Goal: Task Accomplishment & Management: Use online tool/utility

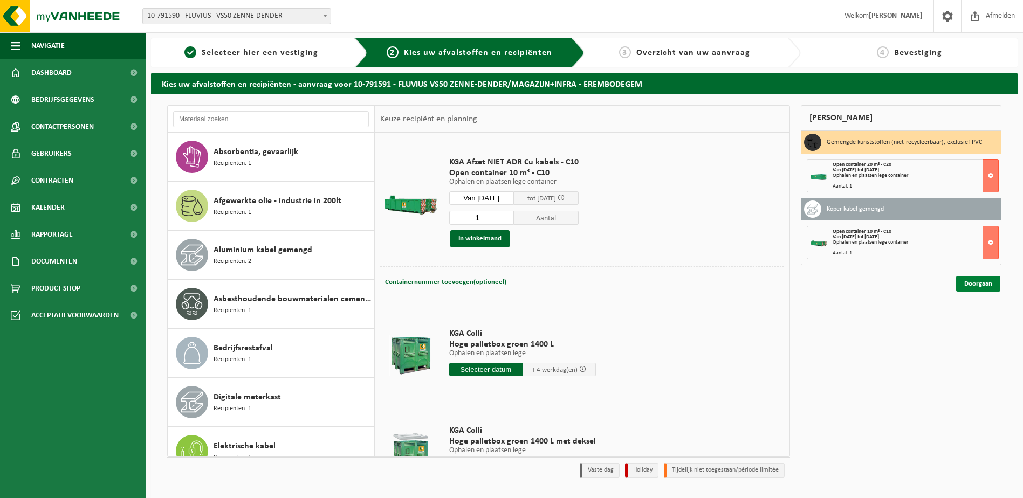
scroll to position [785, 0]
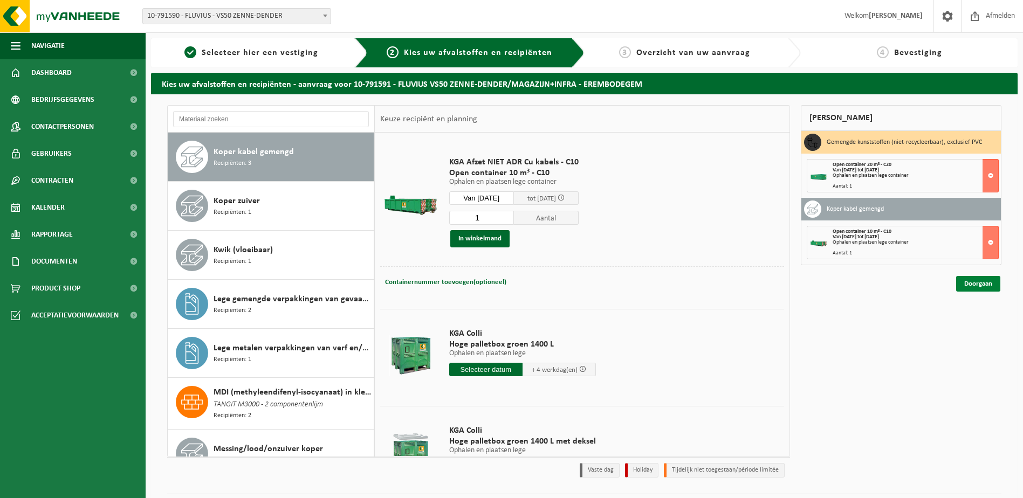
click at [983, 279] on link "Doorgaan" at bounding box center [978, 284] width 44 height 16
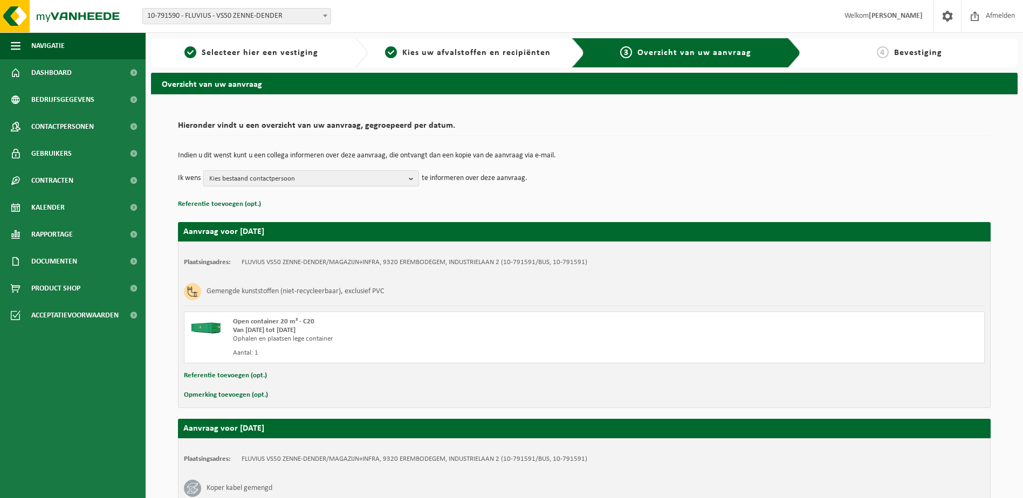
scroll to position [161, 0]
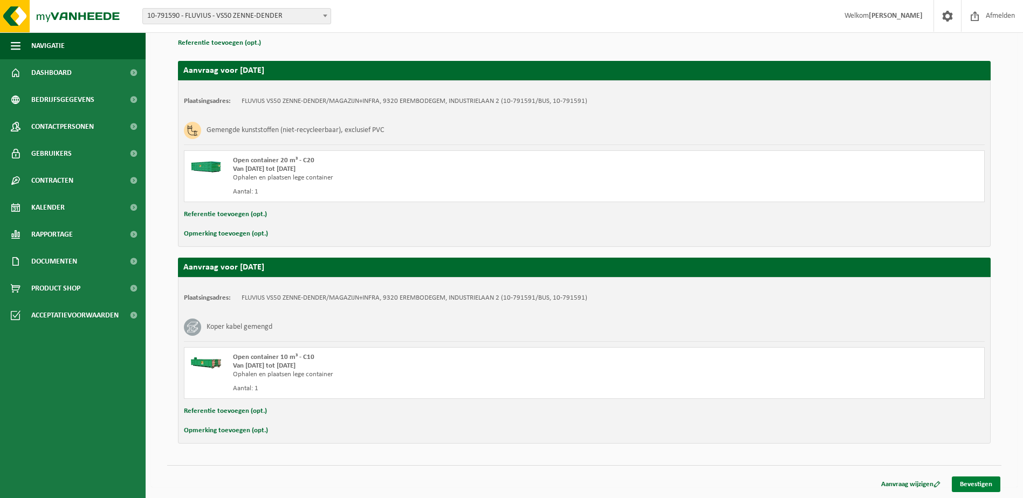
click at [996, 492] on link "Bevestigen" at bounding box center [976, 485] width 49 height 16
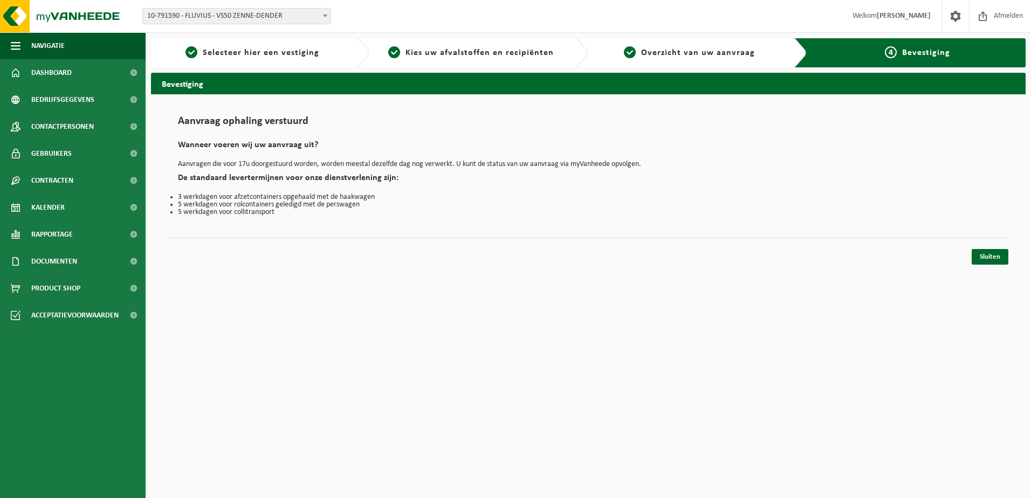
drag, startPoint x: 983, startPoint y: 256, endPoint x: 976, endPoint y: 246, distance: 12.0
click at [983, 256] on link "Sluiten" at bounding box center [990, 257] width 37 height 16
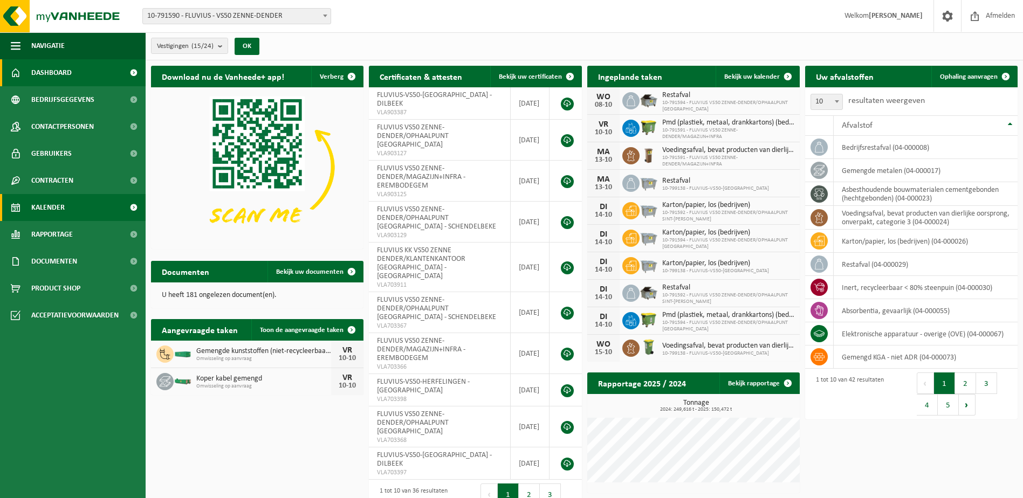
click at [65, 206] on link "Kalender" at bounding box center [73, 207] width 146 height 27
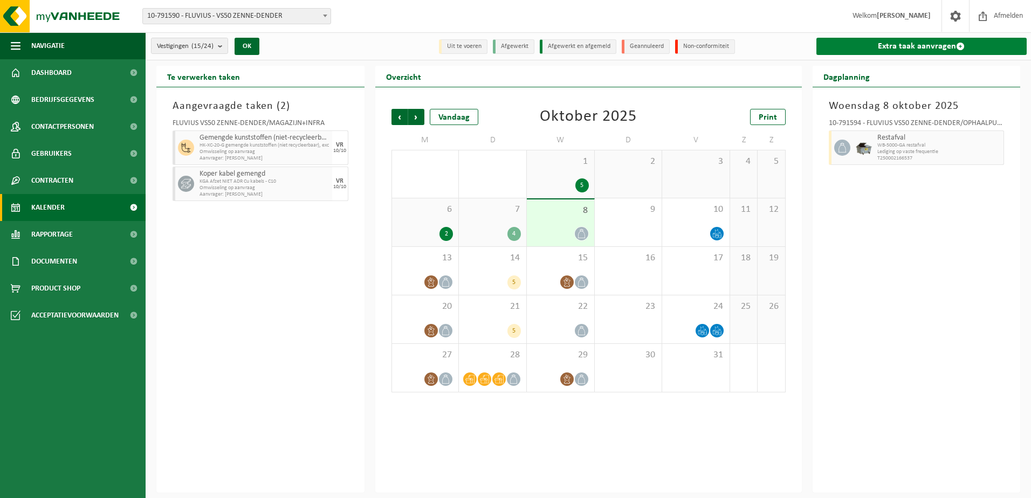
click at [893, 50] on link "Extra taak aanvragen" at bounding box center [922, 46] width 211 height 17
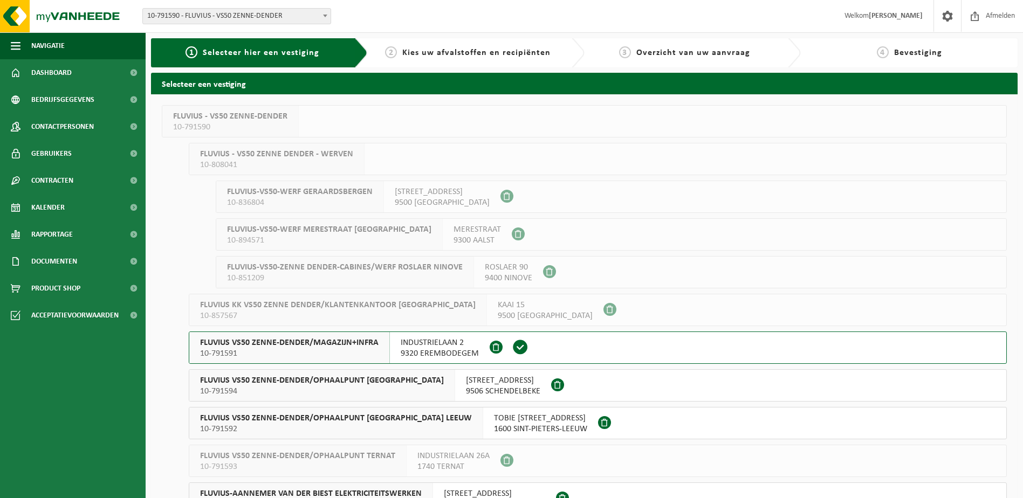
click at [366, 420] on span "FLUVIUS VS50 ZENNE-DENDER/OPHAALPUNT SINT-PIETERS LEEUW" at bounding box center [336, 418] width 272 height 11
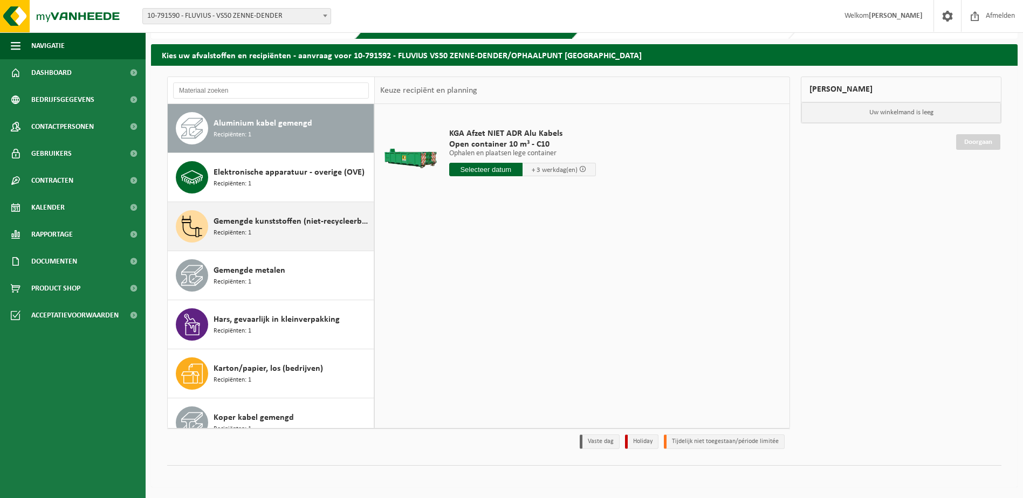
click at [257, 225] on span "Gemengde kunststoffen (niet-recycleerbaar), exclusief PVC" at bounding box center [292, 221] width 157 height 13
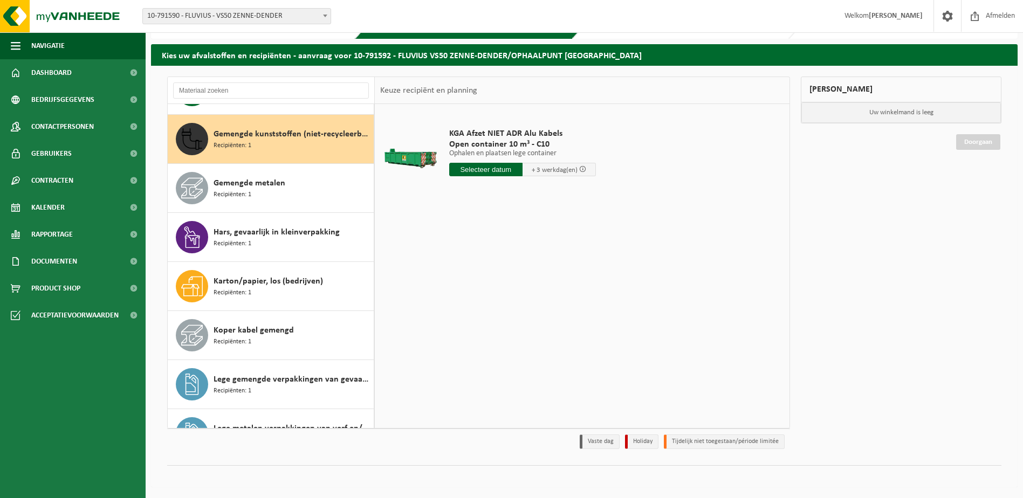
scroll to position [98, 0]
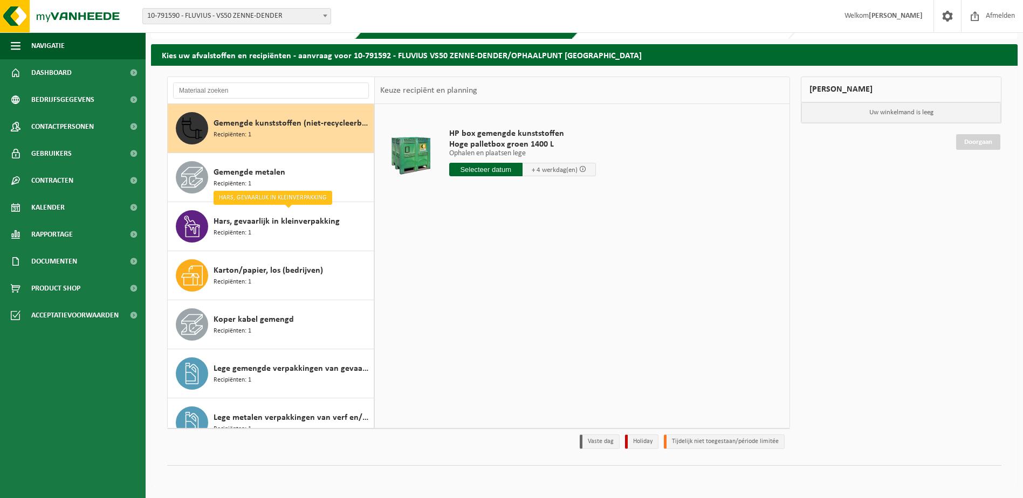
click at [503, 175] on input "text" at bounding box center [485, 169] width 73 height 13
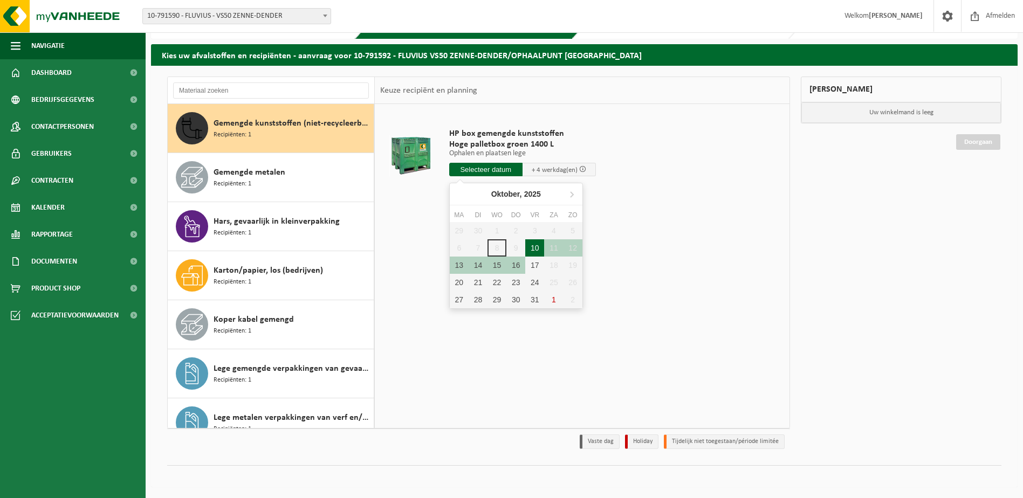
click at [530, 252] on div "10" at bounding box center [534, 247] width 19 height 17
type input "Van 2025-10-10"
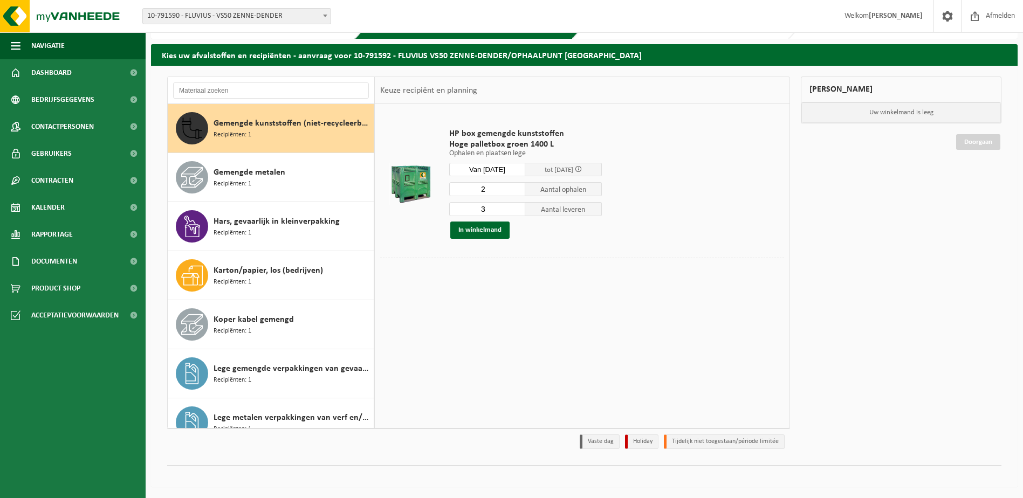
click at [517, 193] on input "2" at bounding box center [487, 189] width 77 height 14
type input "1"
click at [517, 193] on input "1" at bounding box center [487, 189] width 77 height 14
click at [518, 213] on input "2" at bounding box center [487, 209] width 77 height 14
type input "1"
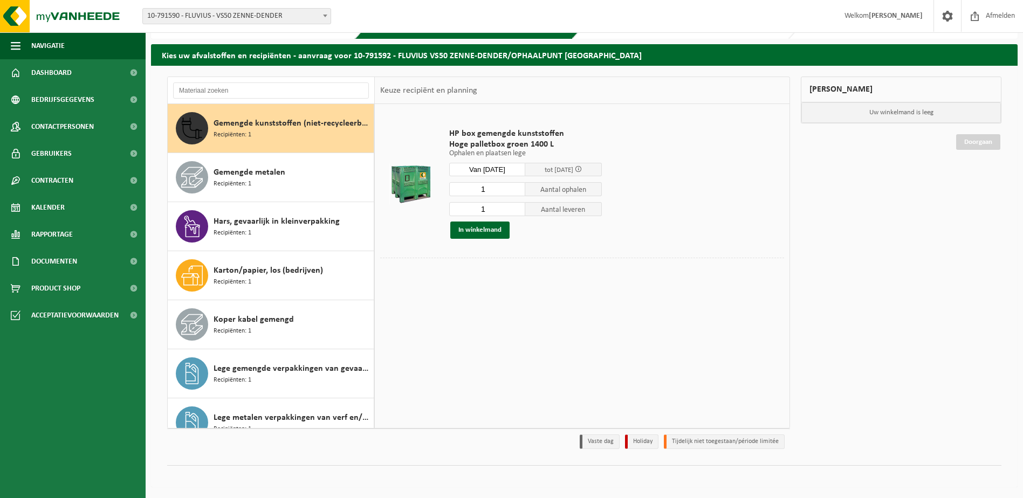
click at [518, 213] on input "1" at bounding box center [487, 209] width 77 height 14
click at [478, 231] on button "In winkelmand" at bounding box center [479, 230] width 59 height 17
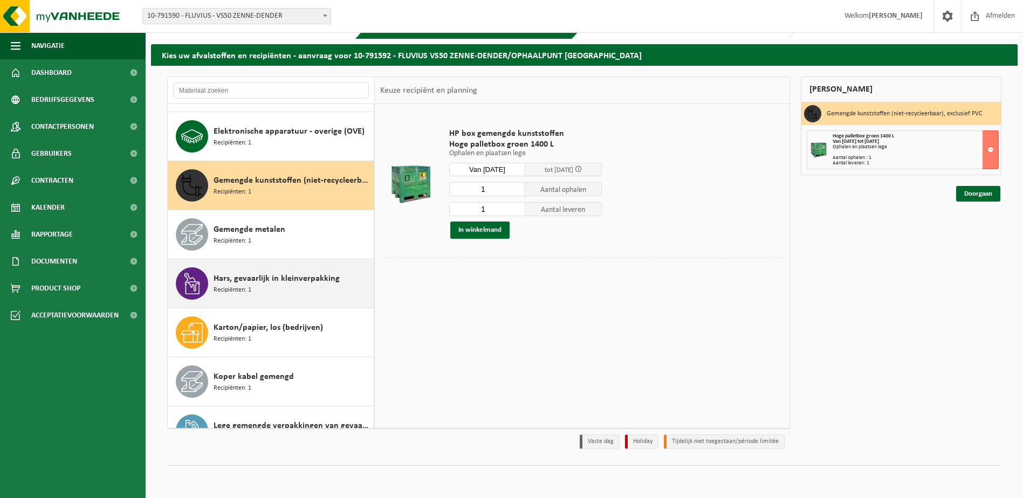
scroll to position [0, 0]
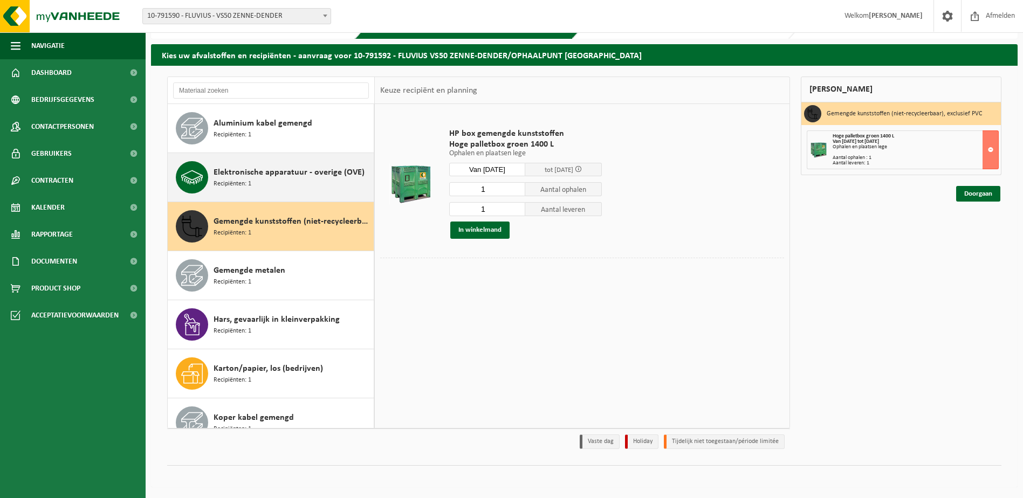
click at [247, 177] on span "Elektronische apparatuur - overige (OVE)" at bounding box center [289, 172] width 151 height 13
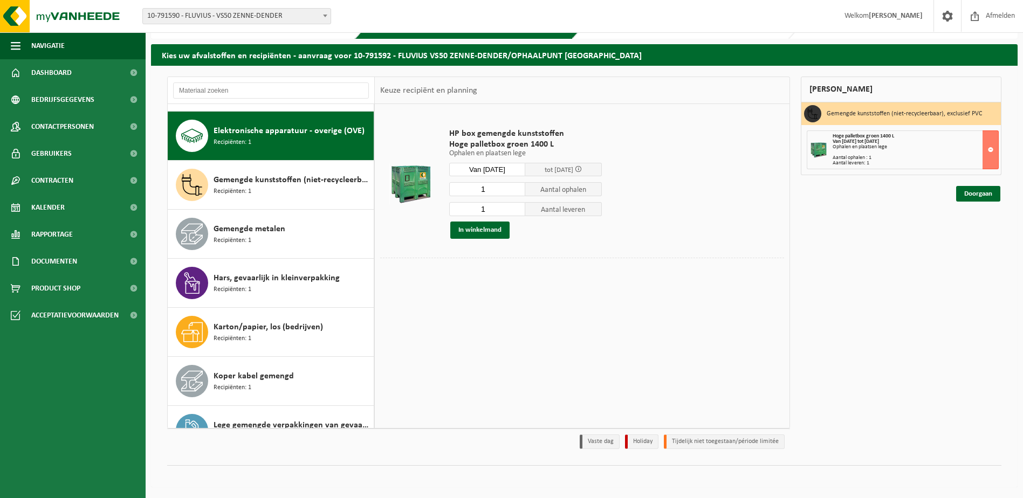
scroll to position [49, 0]
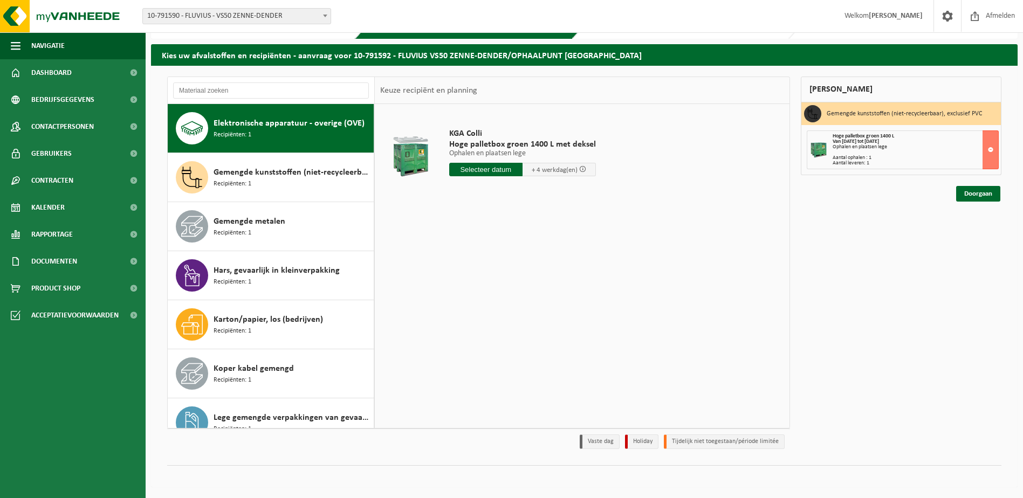
click at [498, 170] on input "text" at bounding box center [485, 169] width 73 height 13
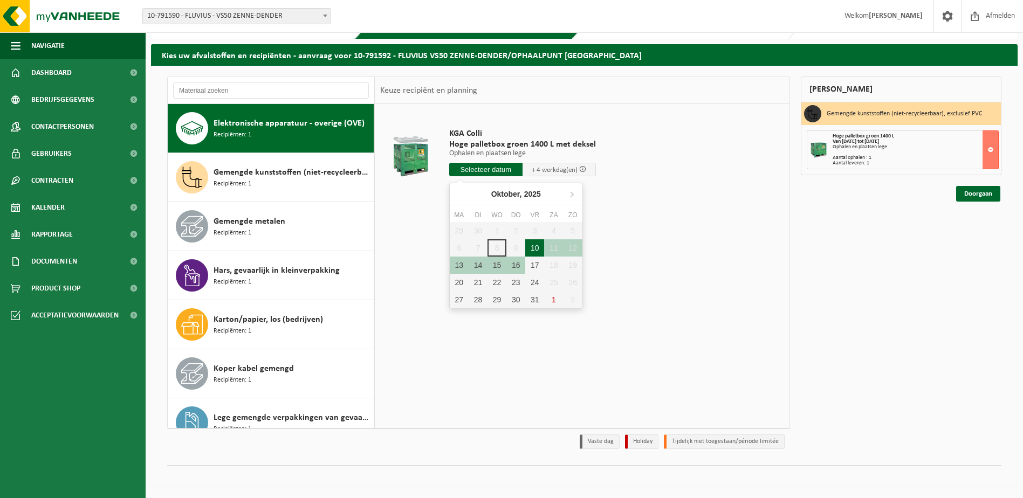
click at [532, 248] on div "10" at bounding box center [534, 247] width 19 height 17
type input "Van 2025-10-10"
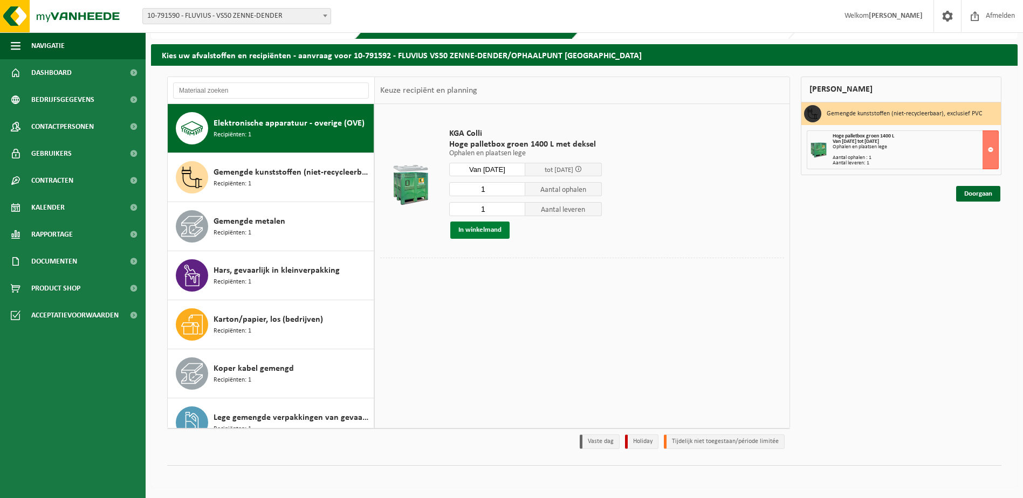
click at [486, 229] on button "In winkelmand" at bounding box center [479, 230] width 59 height 17
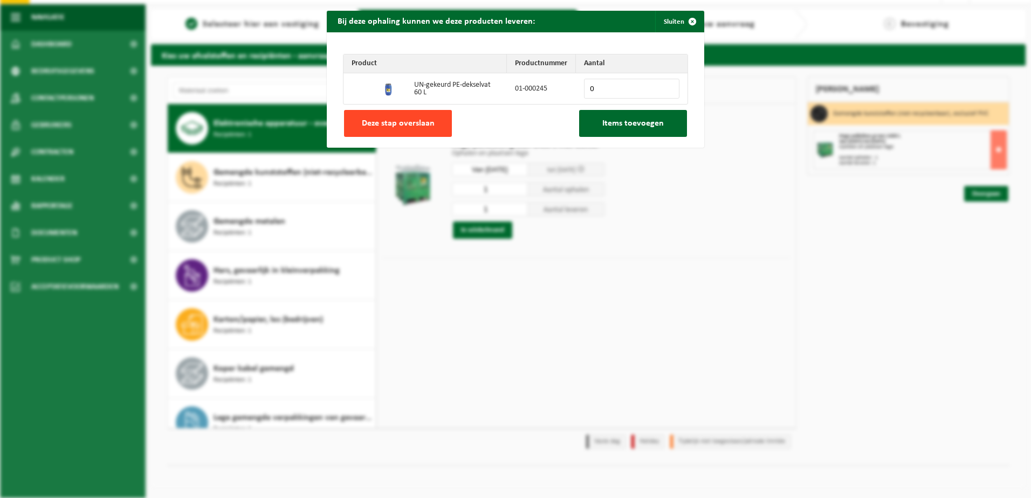
click at [368, 124] on span "Deze stap overslaan" at bounding box center [398, 123] width 73 height 9
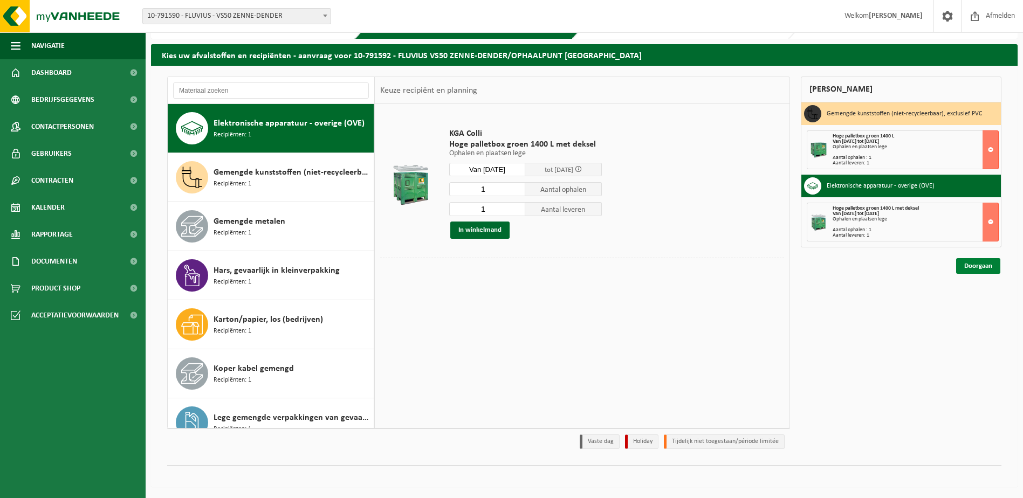
click at [979, 265] on link "Doorgaan" at bounding box center [978, 266] width 44 height 16
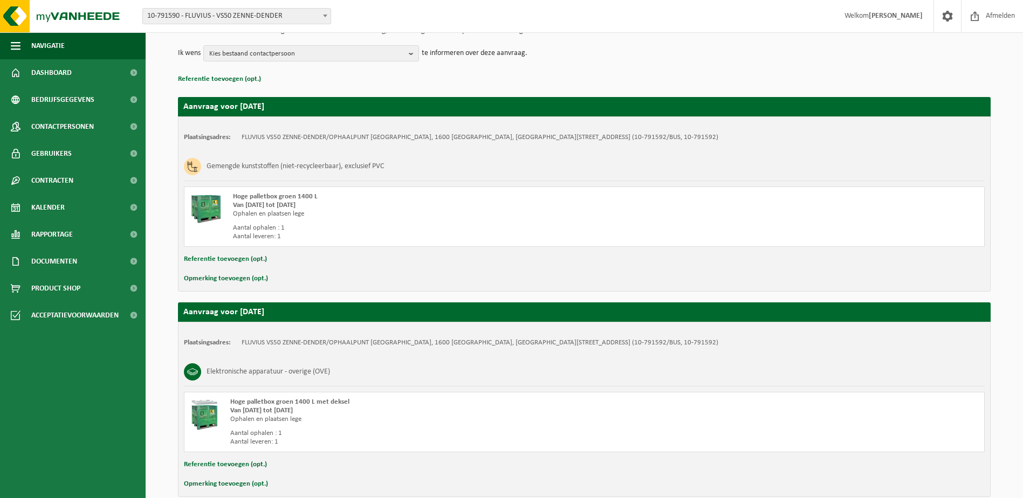
scroll to position [179, 0]
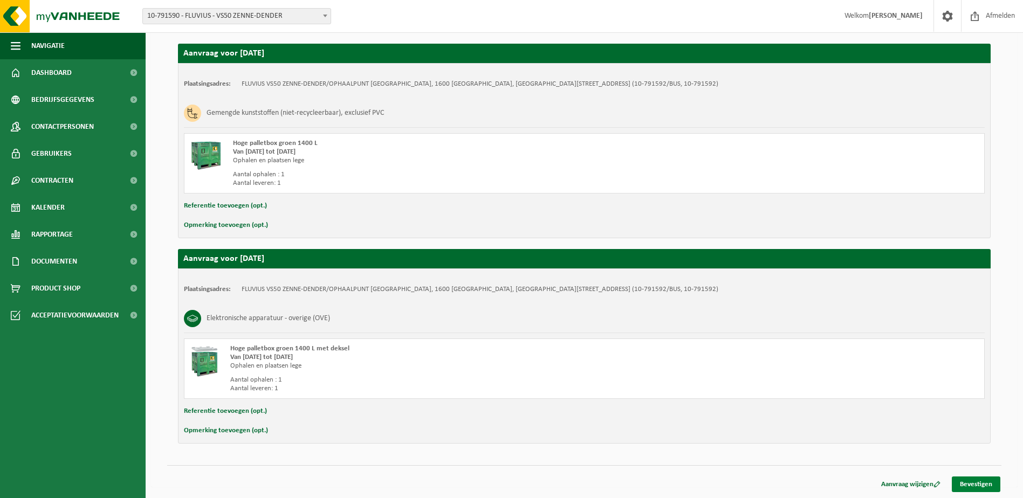
click at [981, 484] on link "Bevestigen" at bounding box center [976, 485] width 49 height 16
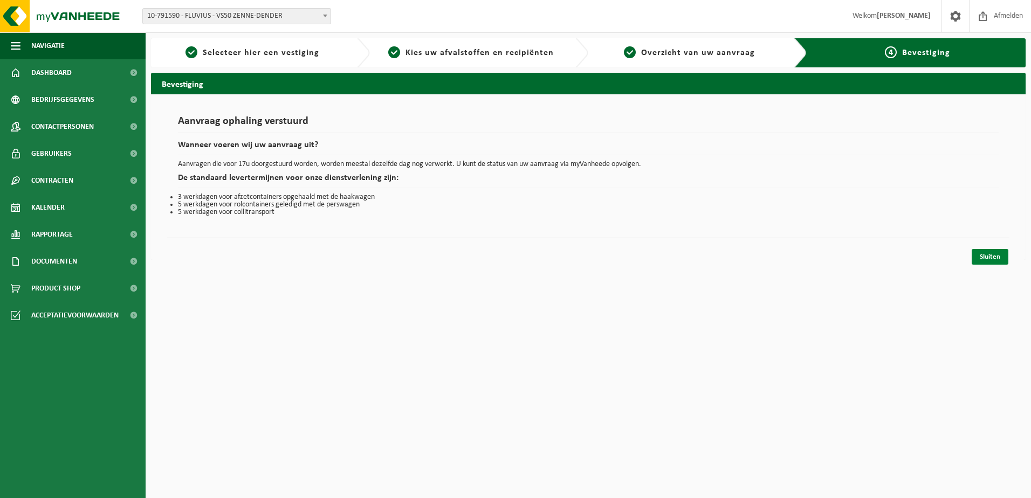
click at [993, 255] on link "Sluiten" at bounding box center [990, 257] width 37 height 16
